Goal: Navigation & Orientation: Find specific page/section

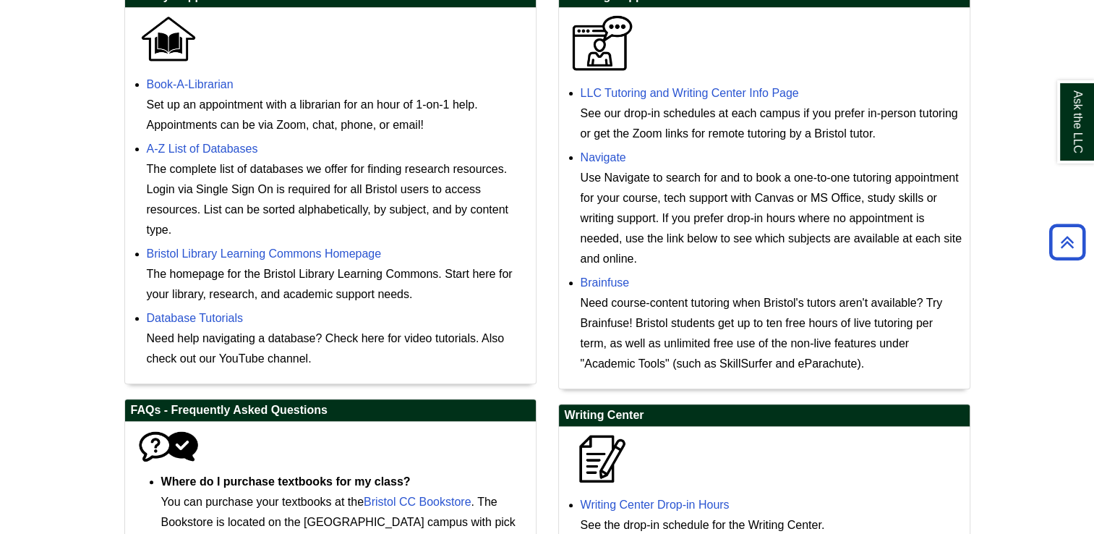
scroll to position [458, 0]
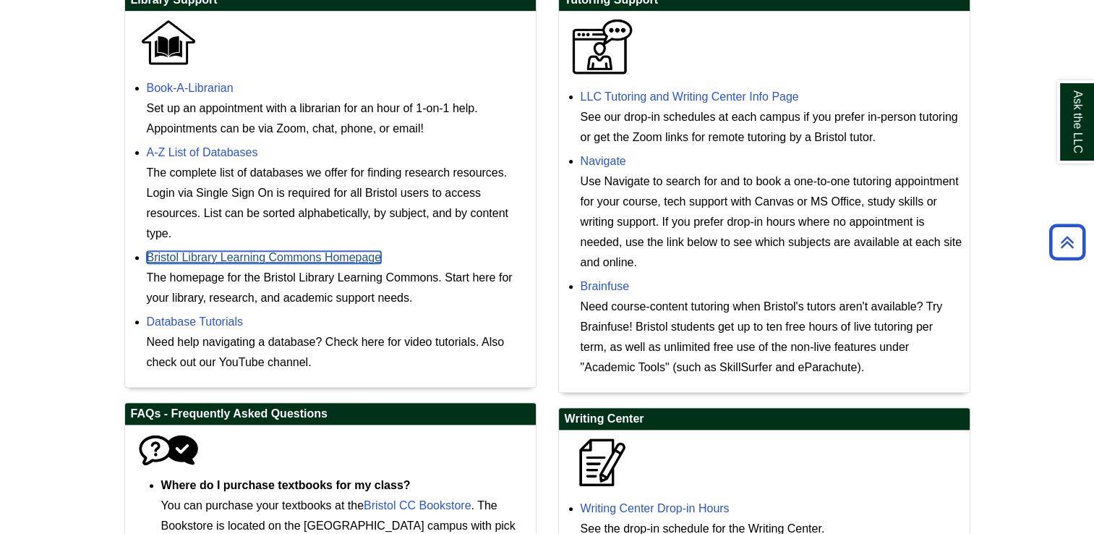
click at [364, 259] on link "Bristol Library Learning Commons Homepage" at bounding box center [264, 257] width 235 height 12
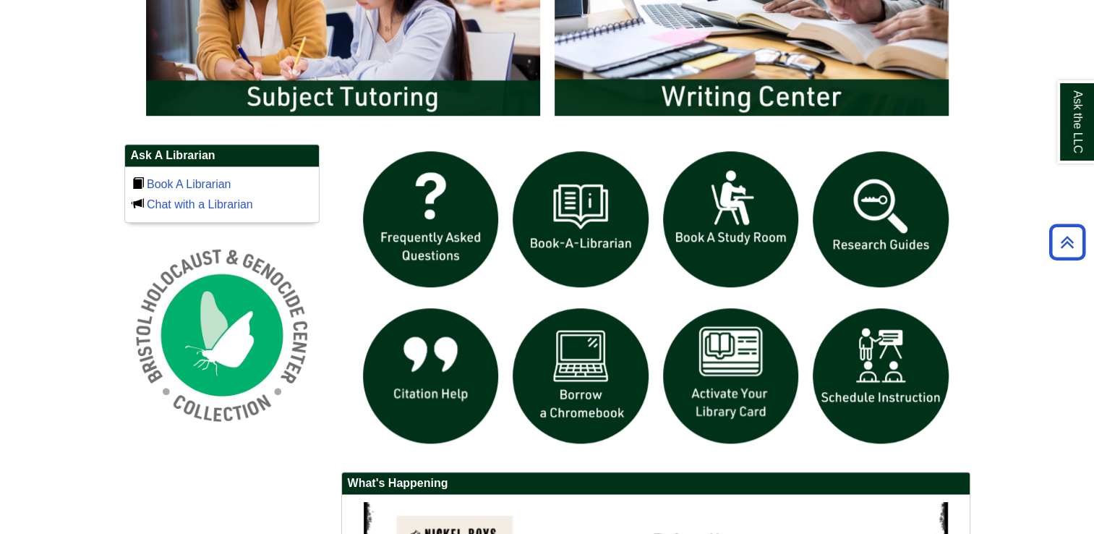
scroll to position [940, 0]
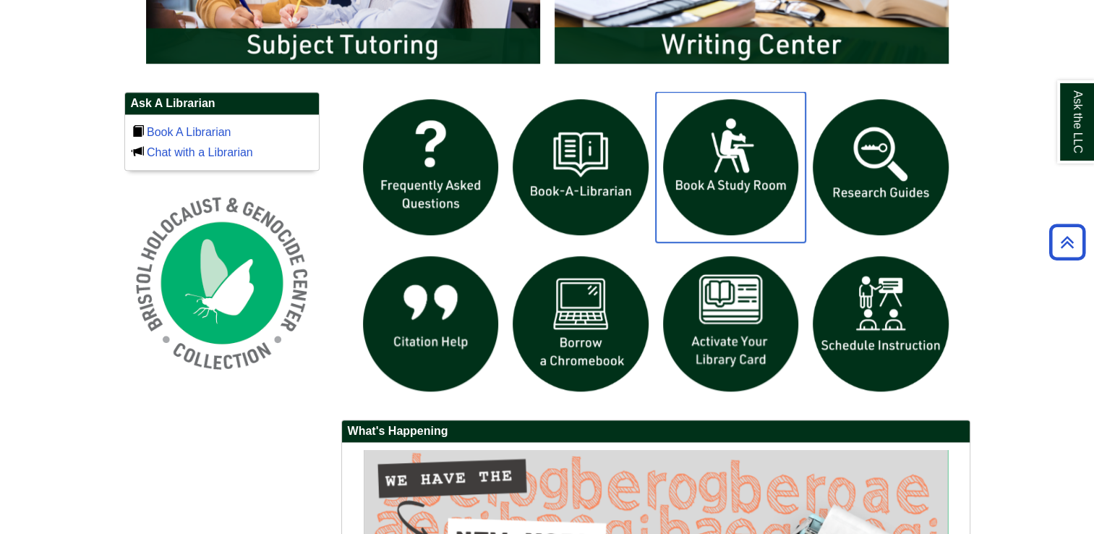
click at [717, 172] on img "slideshow" at bounding box center [731, 167] width 150 height 150
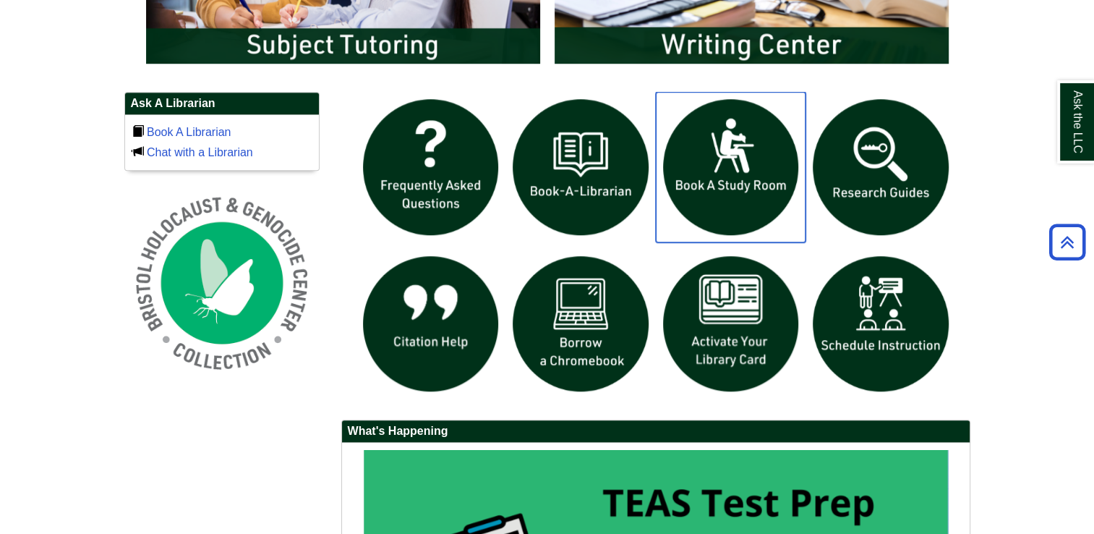
click at [720, 183] on img "slideshow" at bounding box center [731, 167] width 150 height 150
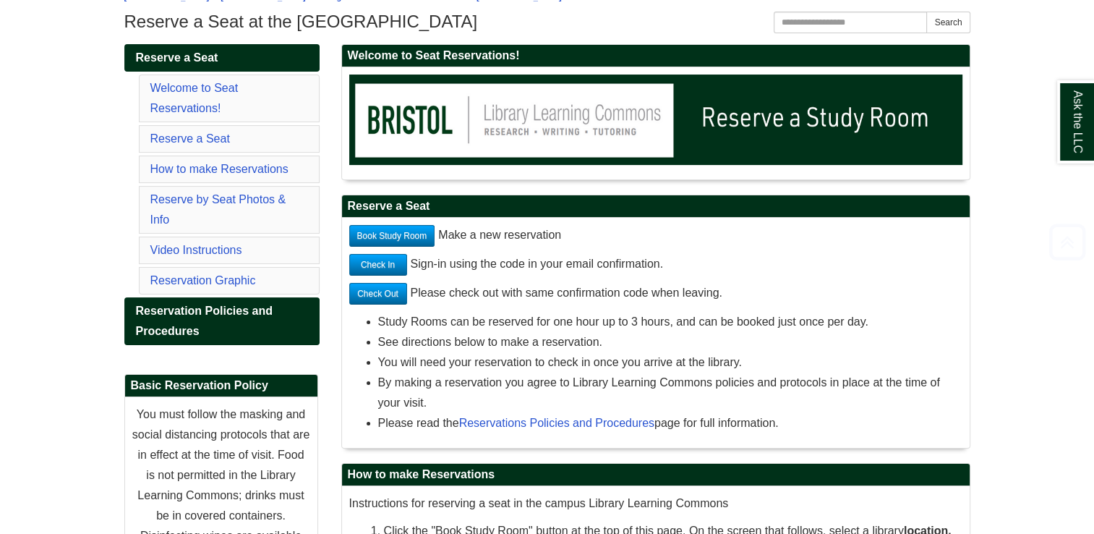
scroll to position [217, 0]
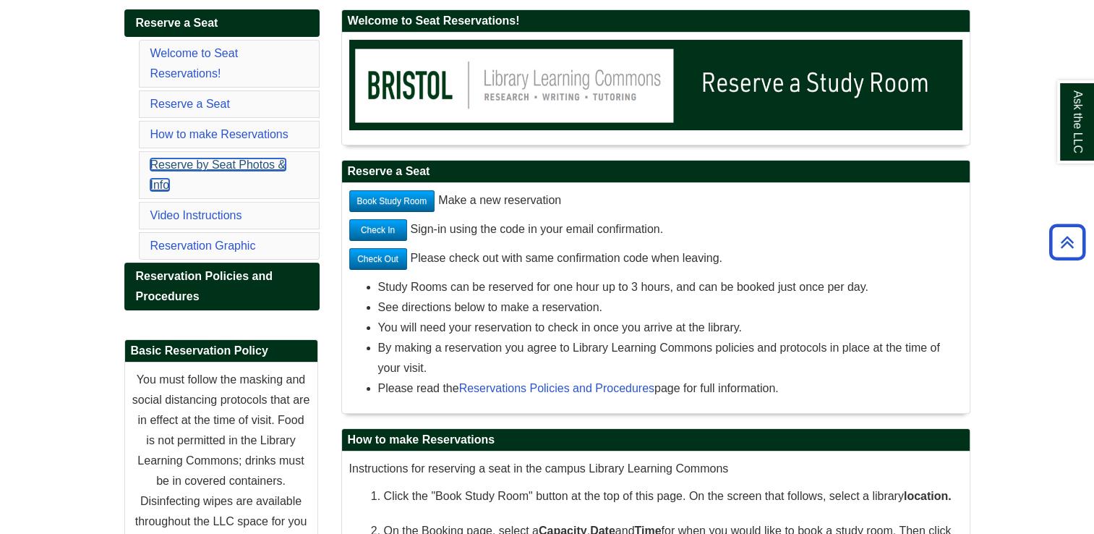
click at [252, 161] on link "Reserve by Seat Photos & Info" at bounding box center [218, 174] width 136 height 33
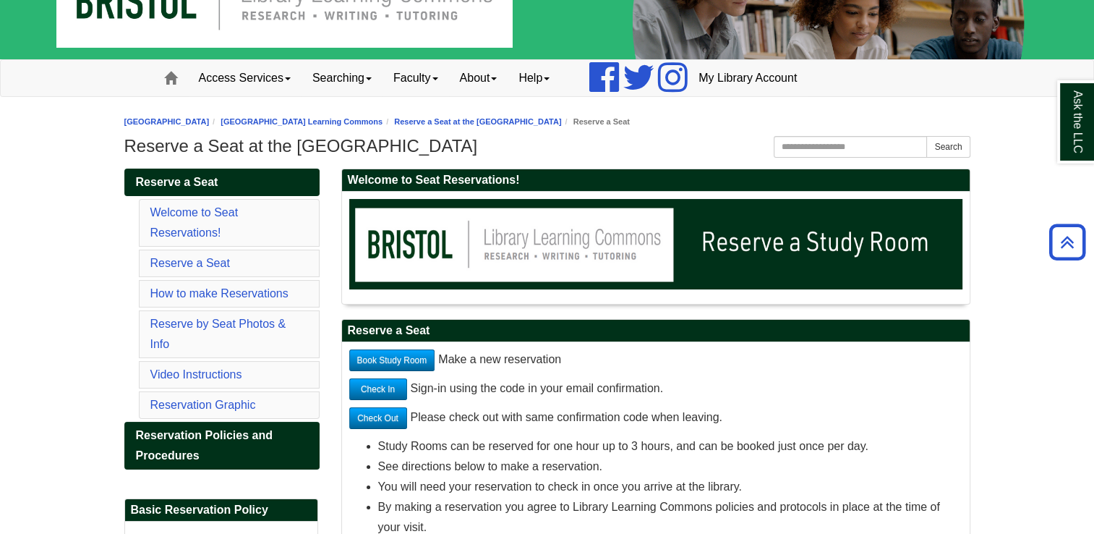
scroll to position [54, 0]
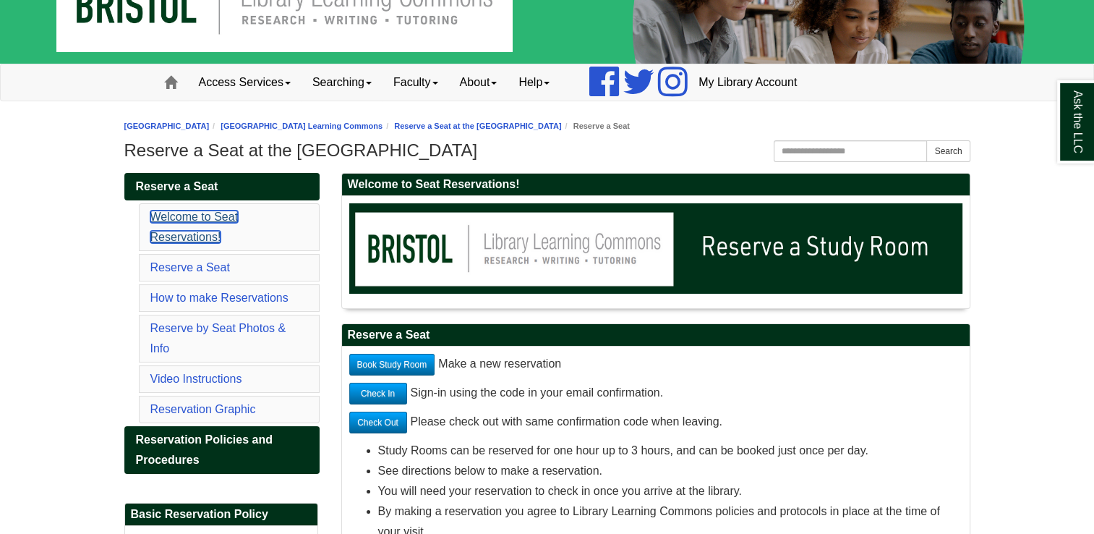
click at [203, 219] on link "Welcome to Seat Reservations!" at bounding box center [194, 226] width 88 height 33
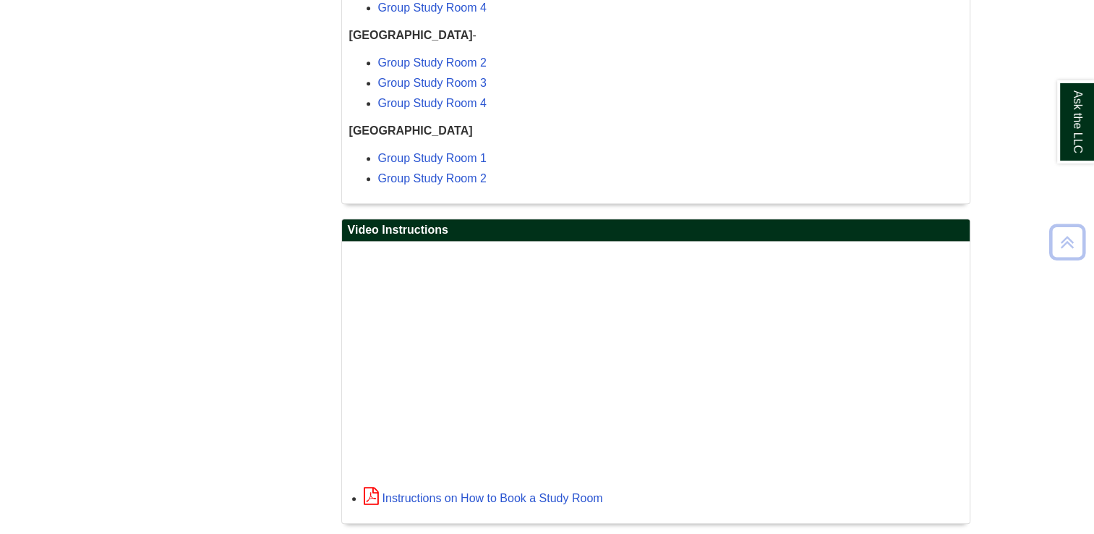
scroll to position [1862, 0]
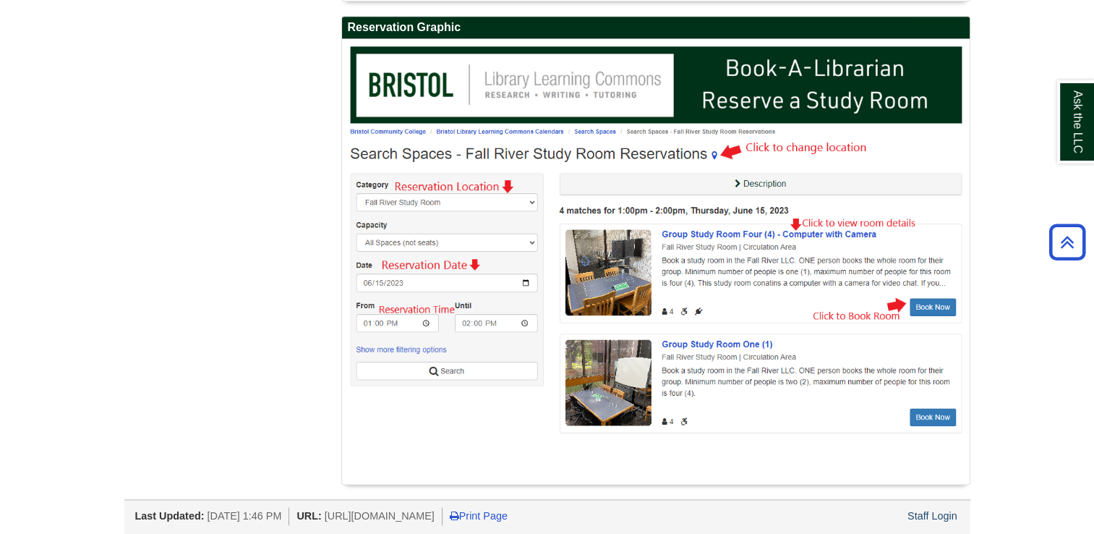
drag, startPoint x: 346, startPoint y: 514, endPoint x: 567, endPoint y: 513, distance: 221.3
click at [442, 513] on li "URL: https://libguides.bristolcc.edu/seat_reservations" at bounding box center [369, 516] width 145 height 18
copy li "[URL][DOMAIN_NAME]"
click at [499, 479] on div at bounding box center [656, 261] width 628 height 445
